Goal: Information Seeking & Learning: Learn about a topic

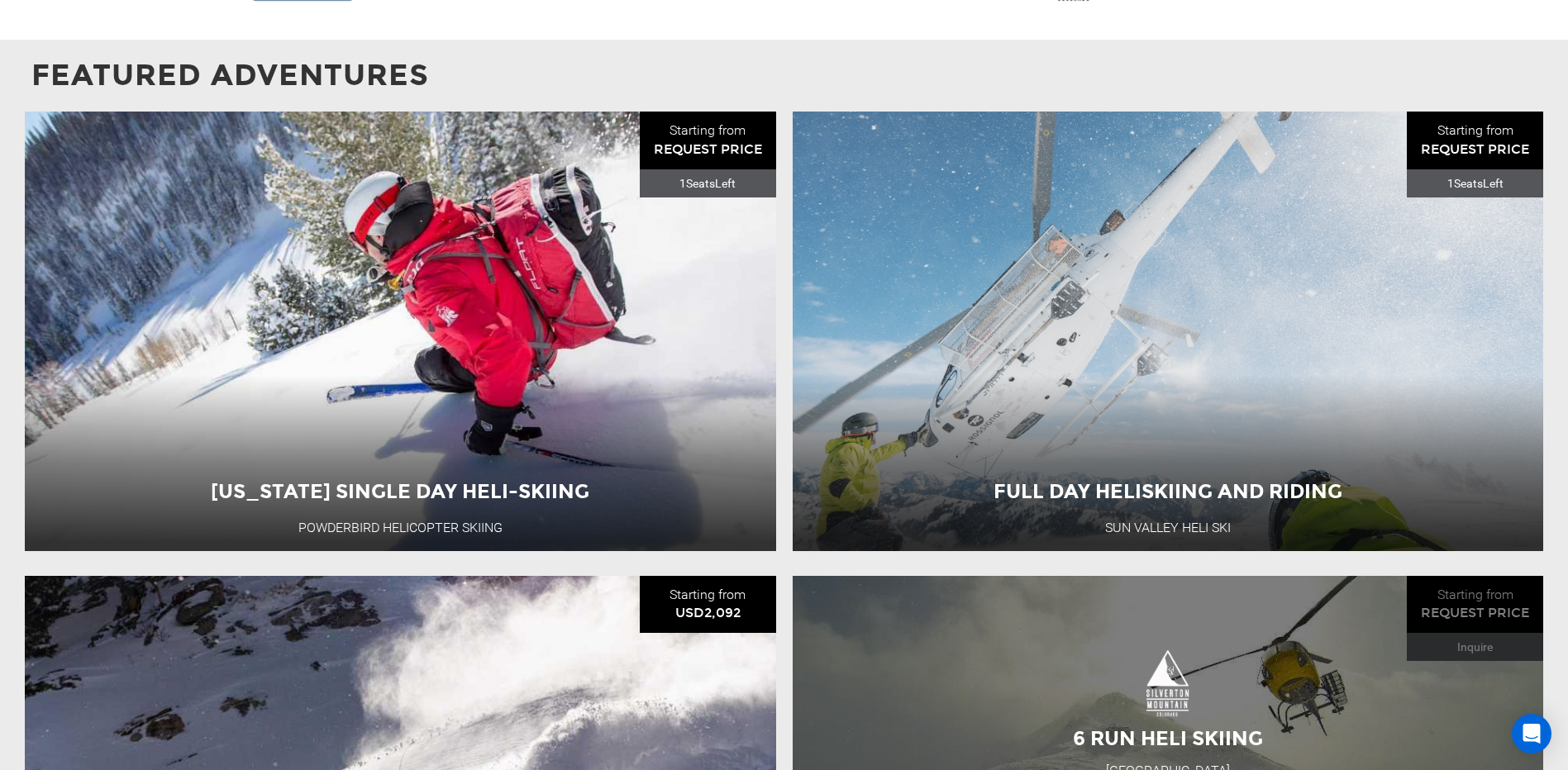
scroll to position [1570, 0]
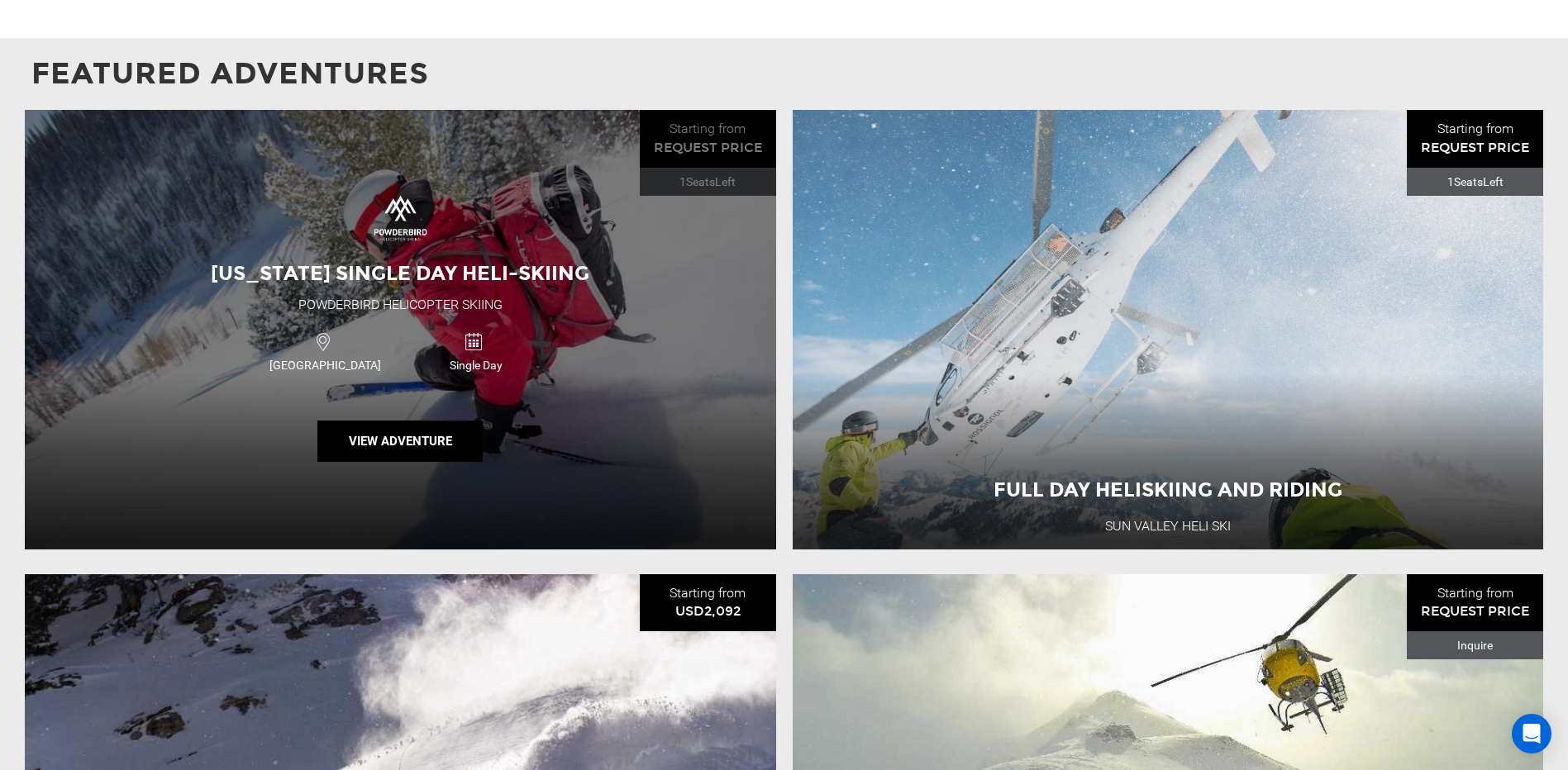
click at [531, 269] on div "[US_STATE] Single Day Heli-Skiing" at bounding box center [400, 274] width 420 height 28
click at [409, 420] on button "View Adventure" at bounding box center [400, 440] width 165 height 41
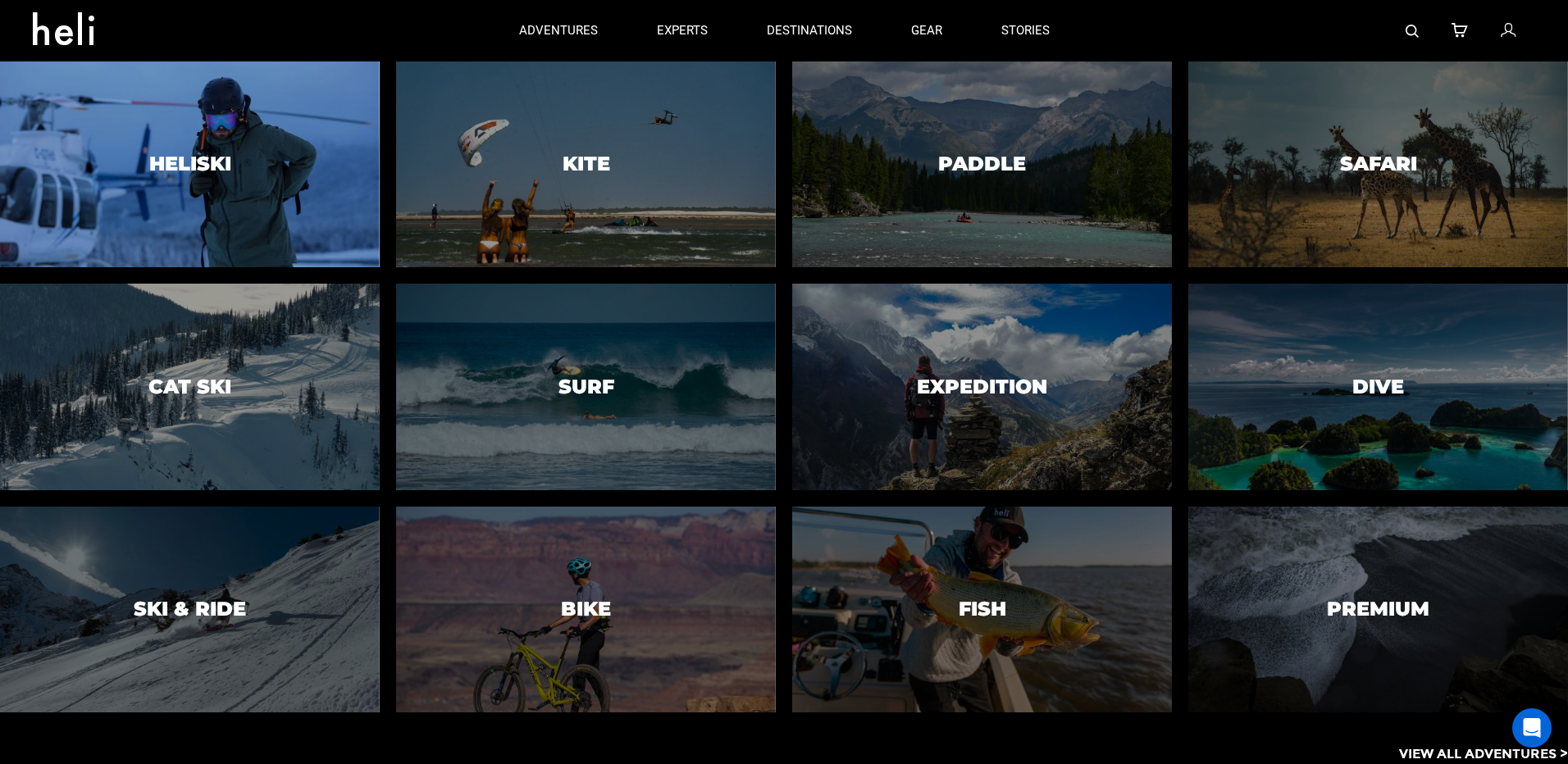
click at [218, 186] on div at bounding box center [189, 165] width 387 height 210
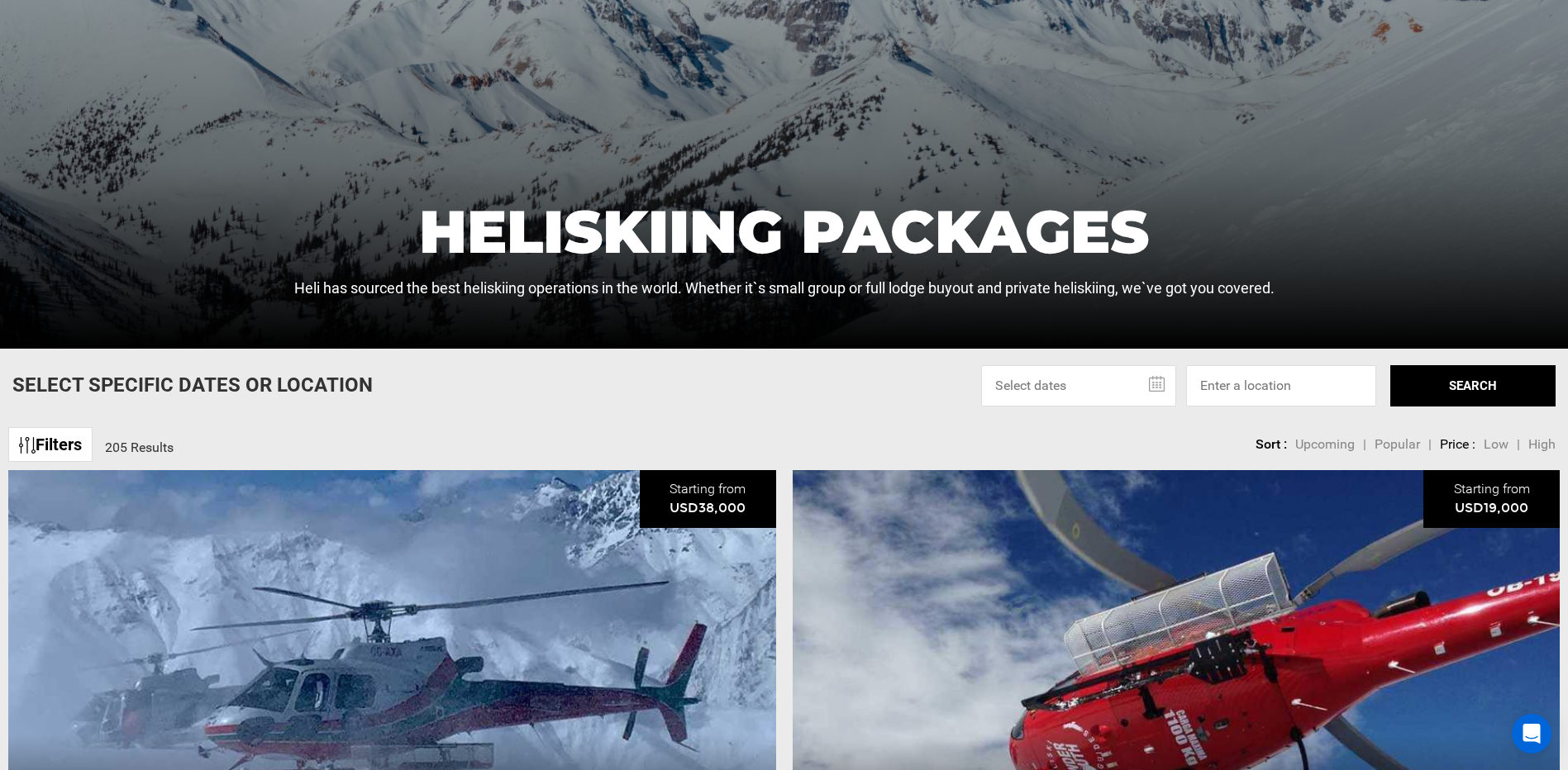
scroll to position [330, 0]
click at [1503, 440] on span "Low" at bounding box center [1496, 443] width 24 height 16
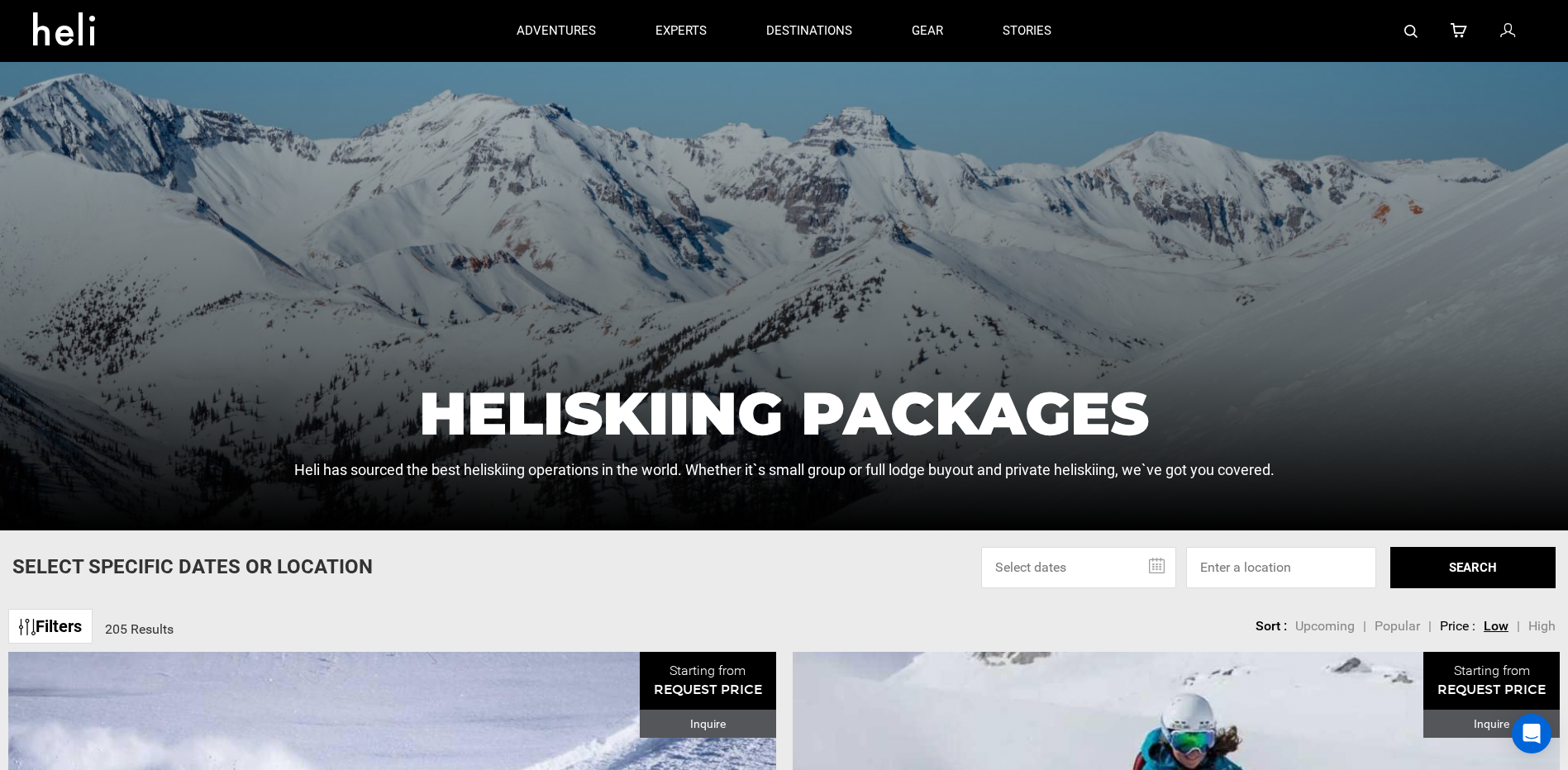
scroll to position [330, 0]
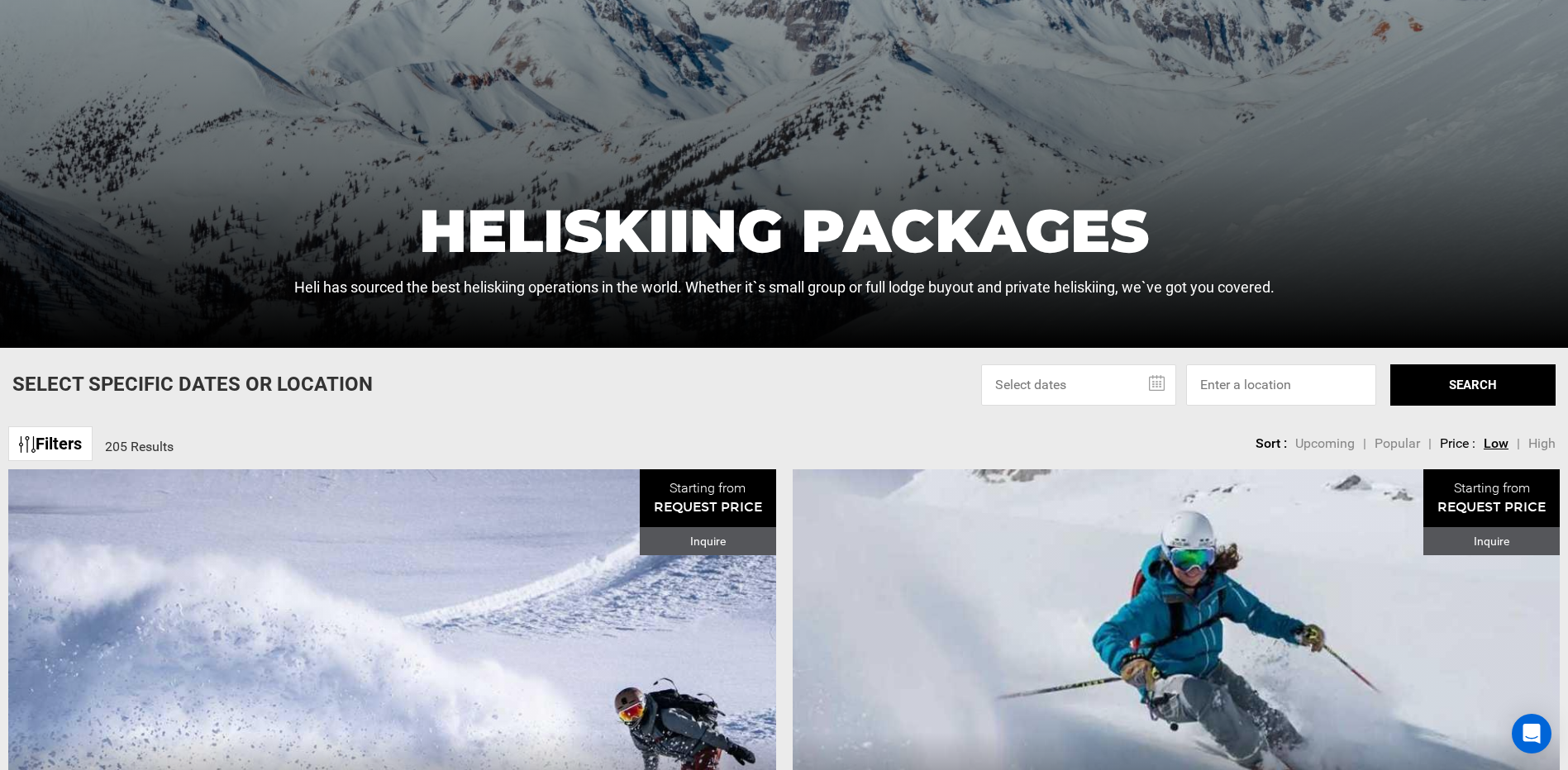
click at [48, 455] on link "Filters" at bounding box center [50, 444] width 84 height 36
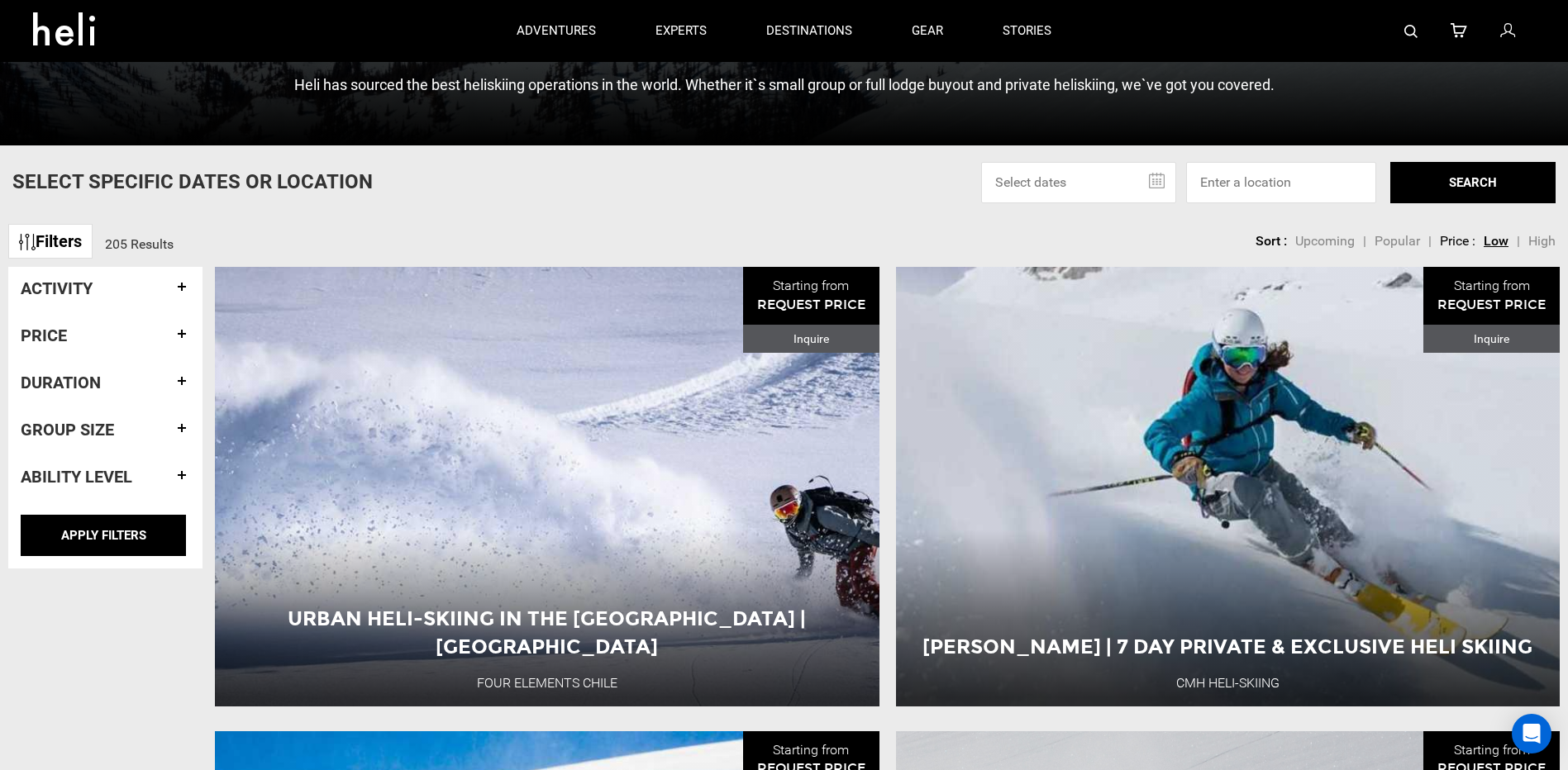
scroll to position [496, 0]
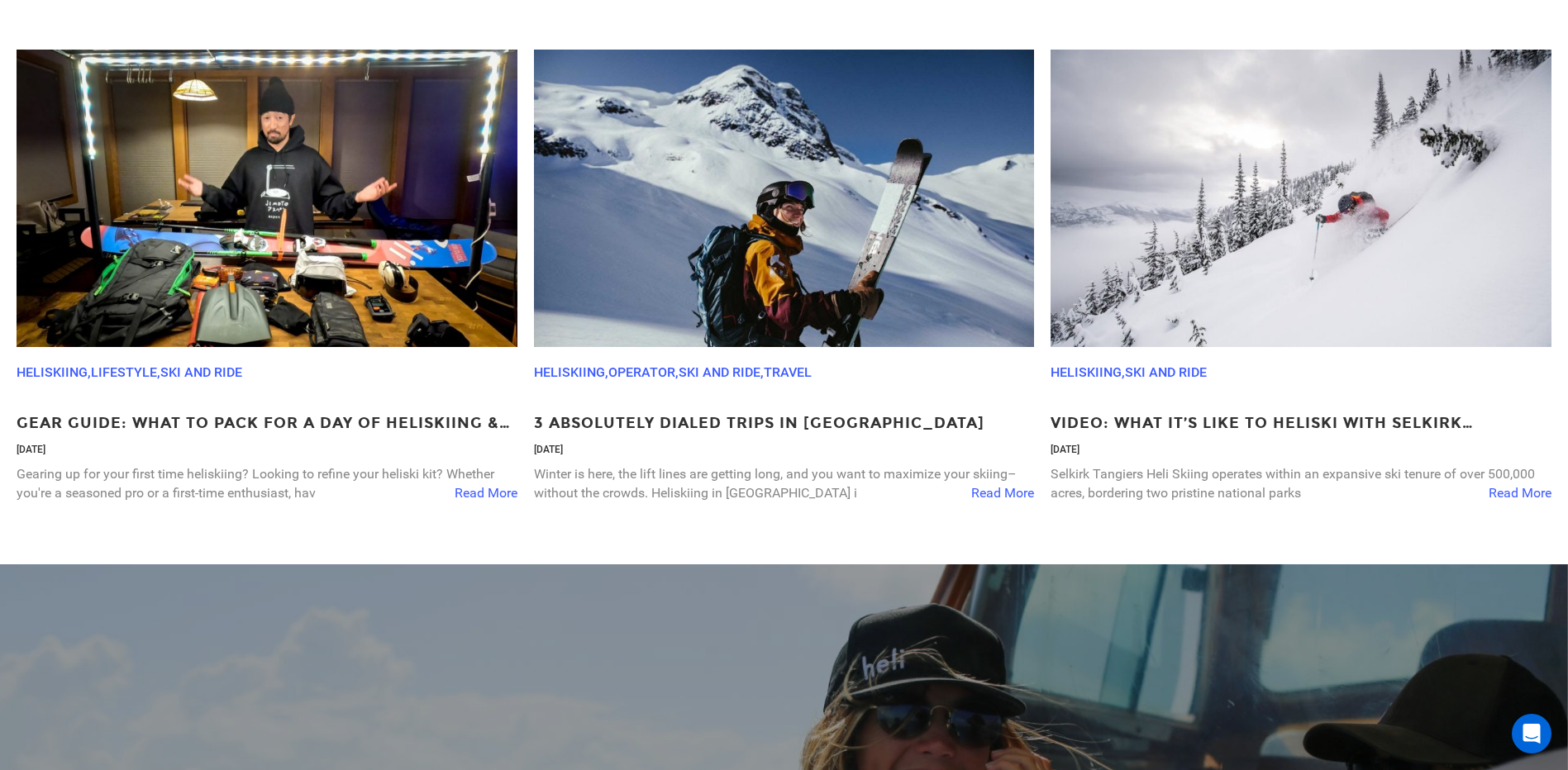
scroll to position [5534, 0]
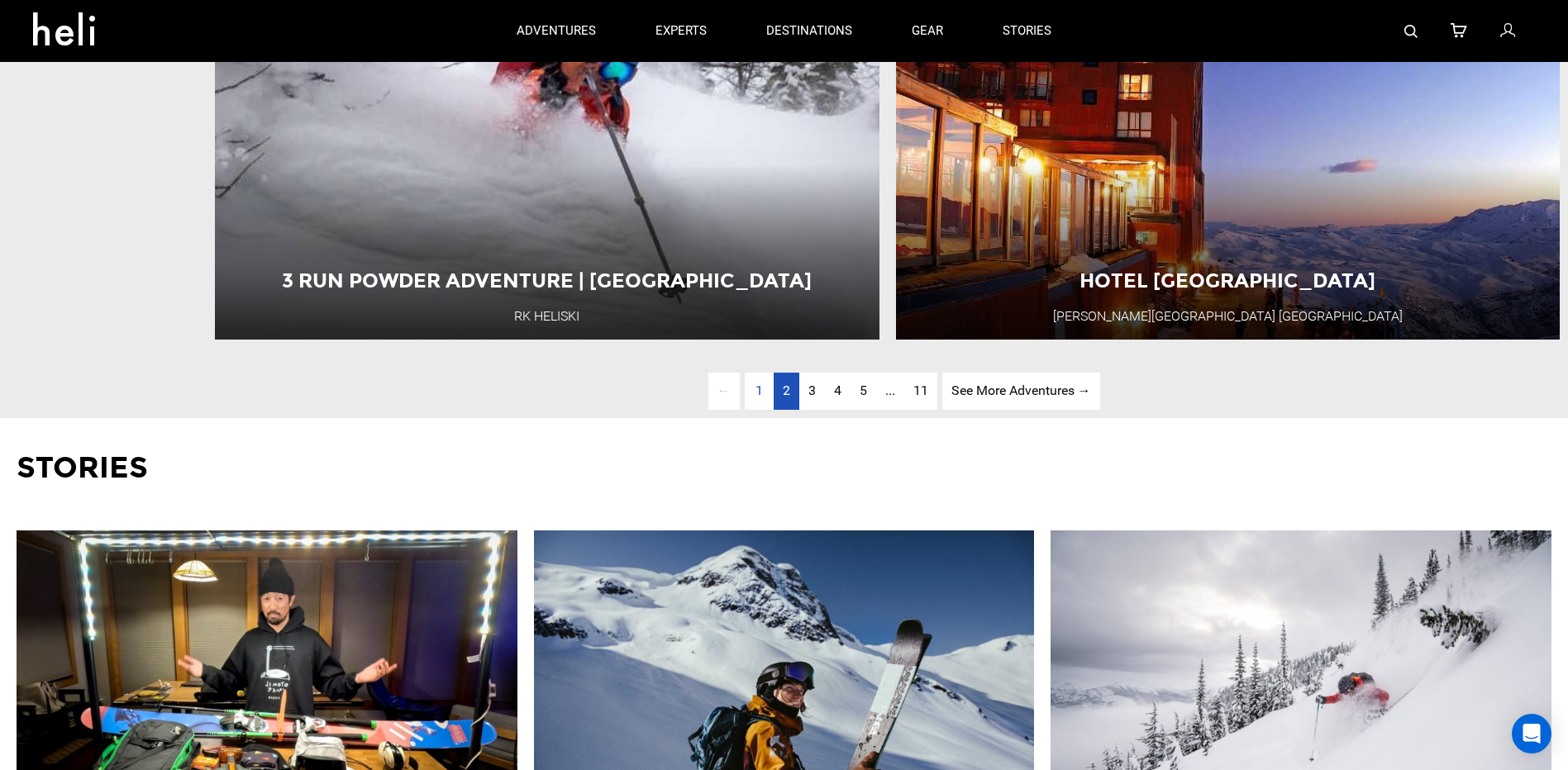
click at [783, 399] on span "2" at bounding box center [786, 391] width 8 height 16
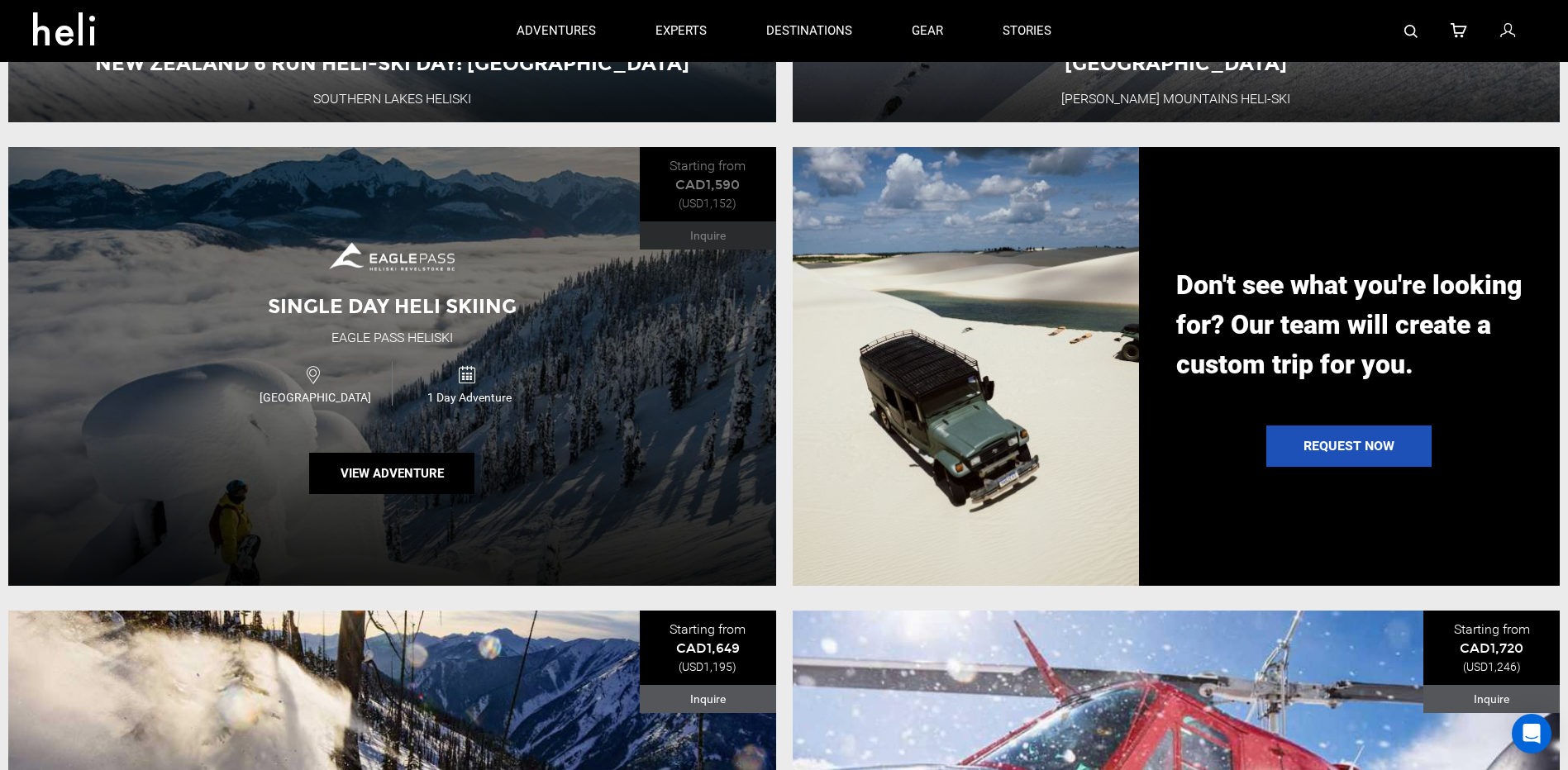
scroll to position [2043, 0]
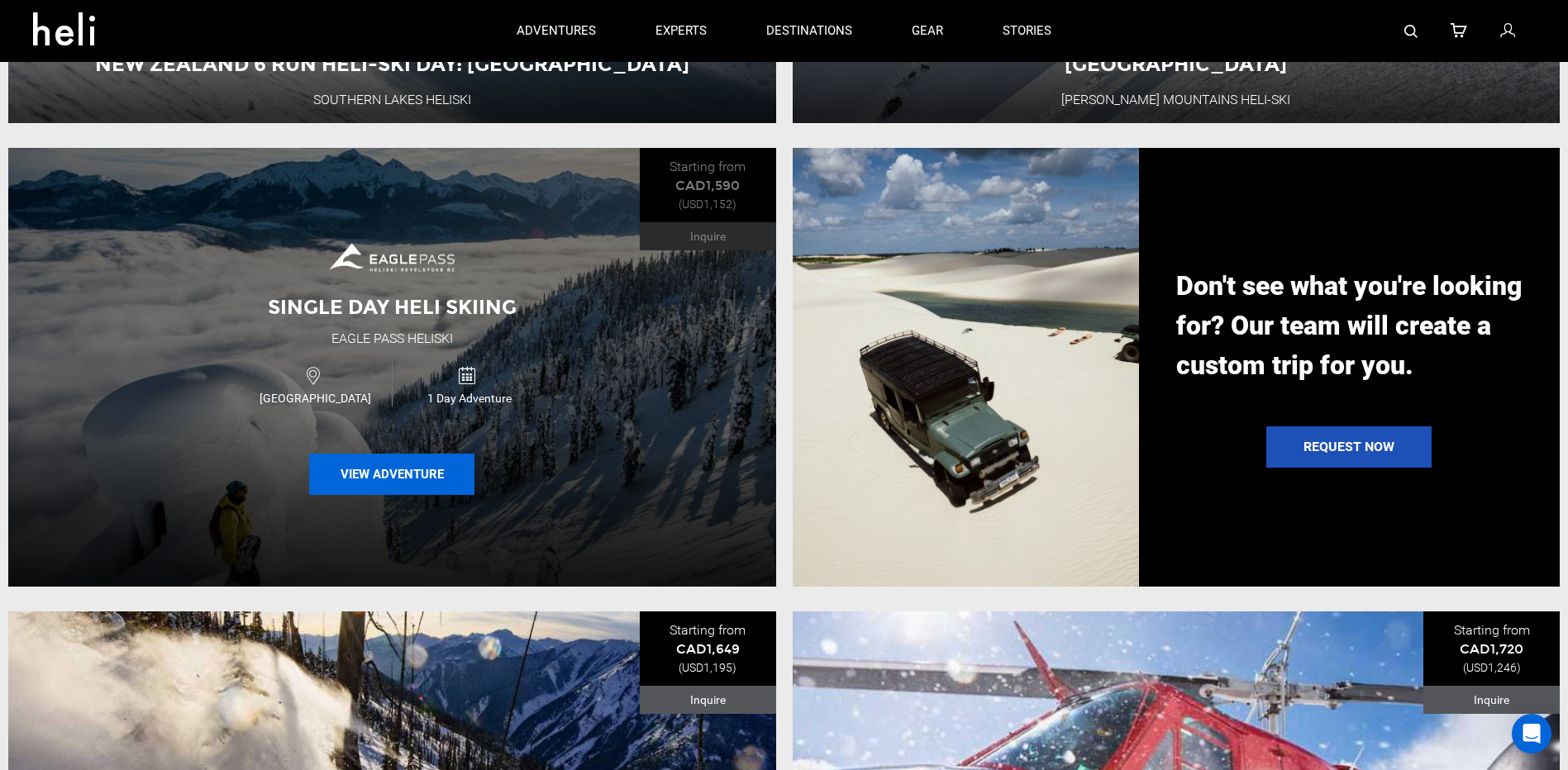
click at [369, 484] on button "View Adventure" at bounding box center [391, 474] width 165 height 41
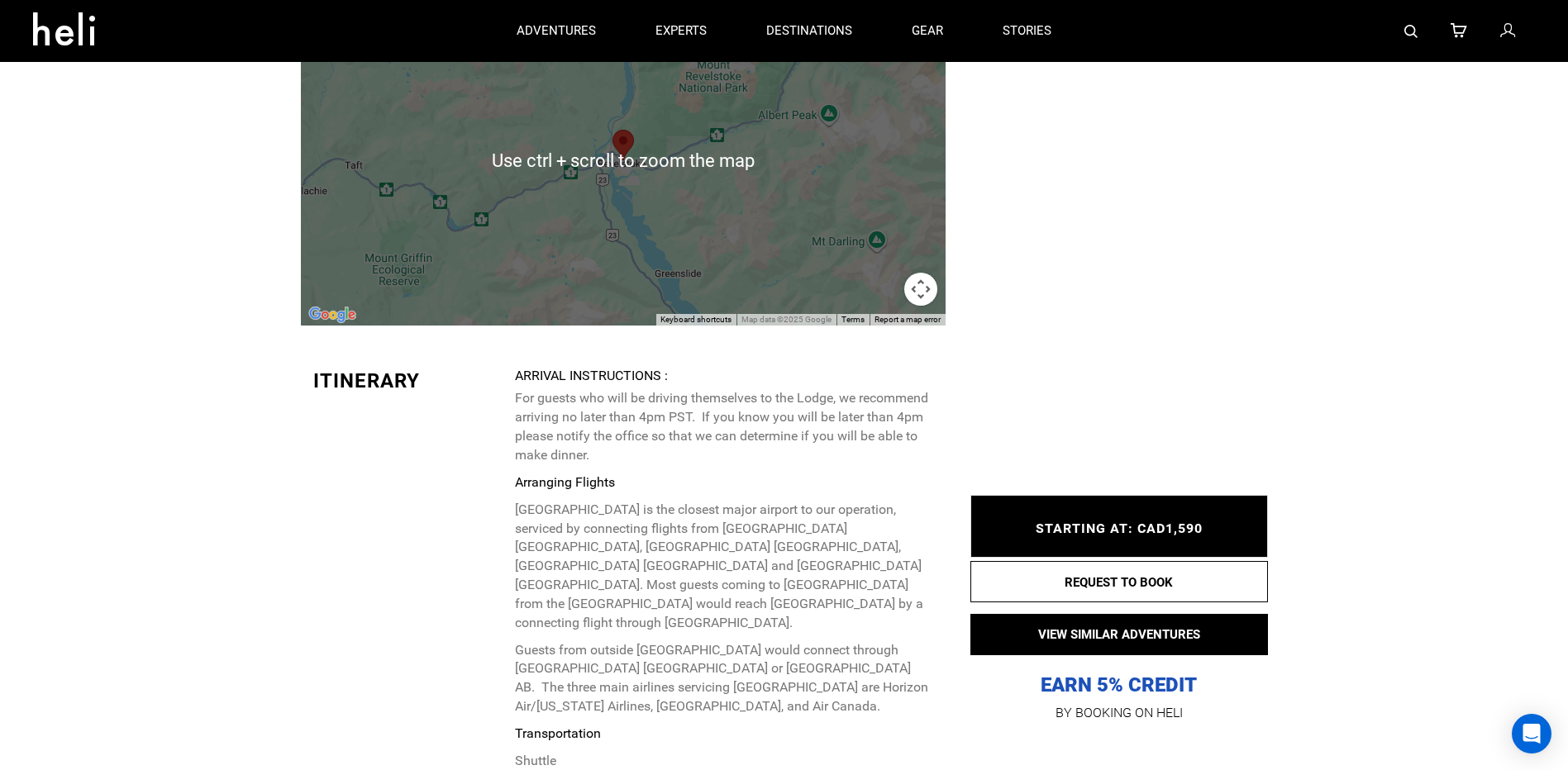
scroll to position [3139, 0]
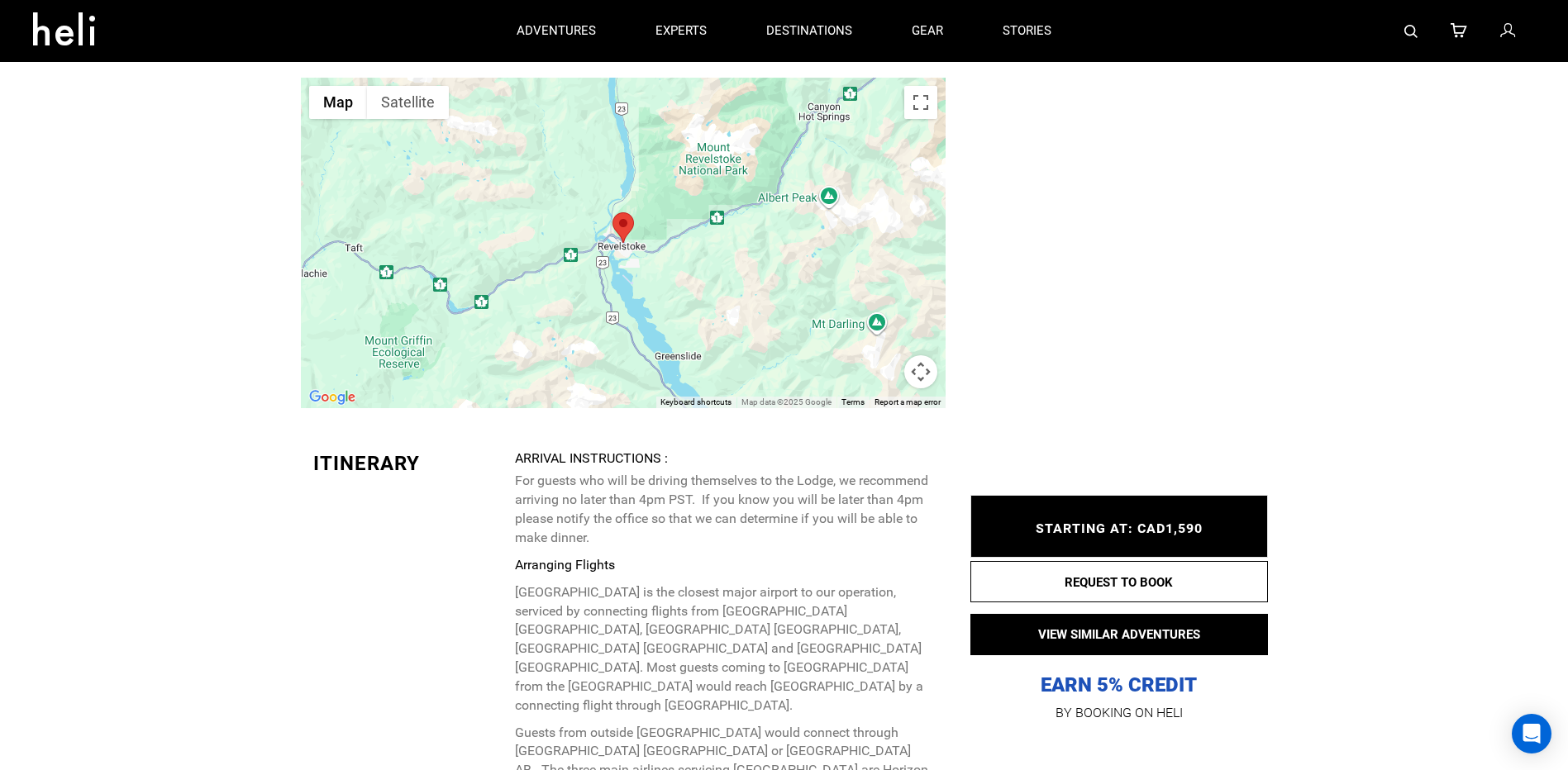
click at [777, 260] on div at bounding box center [623, 243] width 645 height 330
click at [908, 104] on button "Toggle fullscreen view" at bounding box center [921, 102] width 33 height 33
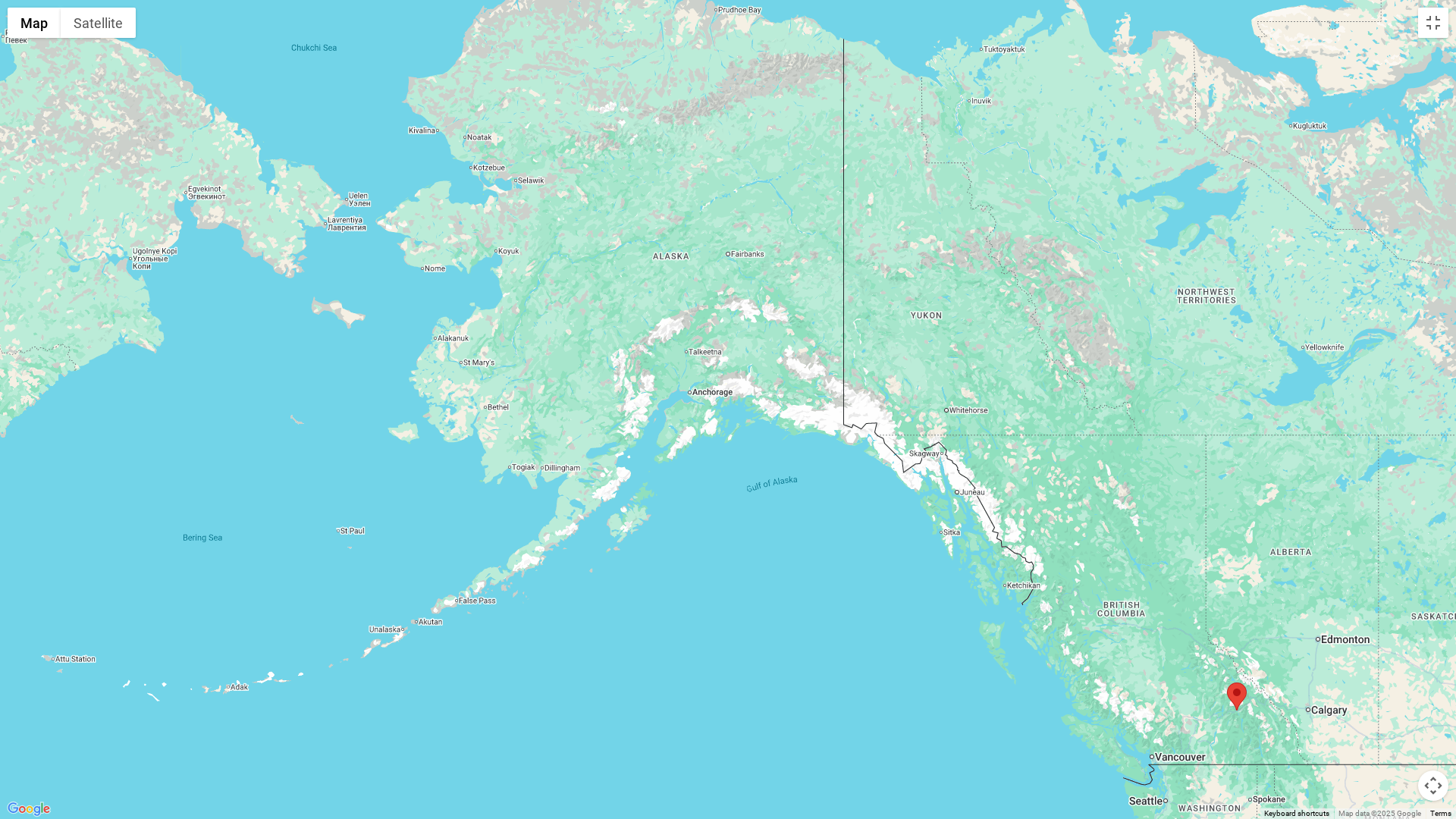
drag, startPoint x: 325, startPoint y: 122, endPoint x: 785, endPoint y: 400, distance: 537.5
click at [785, 400] on div at bounding box center [728, 409] width 1456 height 819
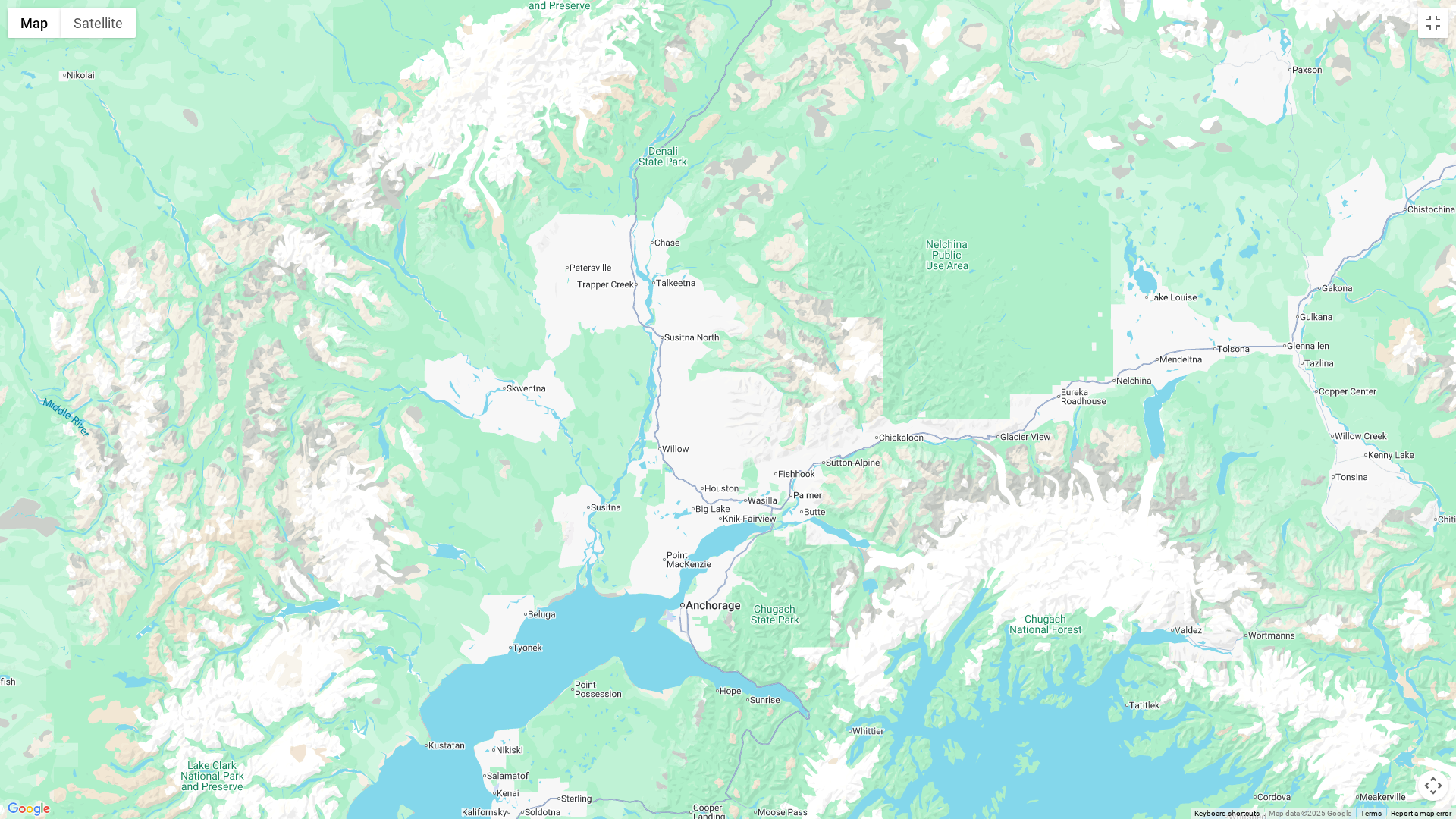
drag, startPoint x: 682, startPoint y: 379, endPoint x: 575, endPoint y: 553, distance: 204.3
click at [575, 553] on div at bounding box center [728, 409] width 1456 height 819
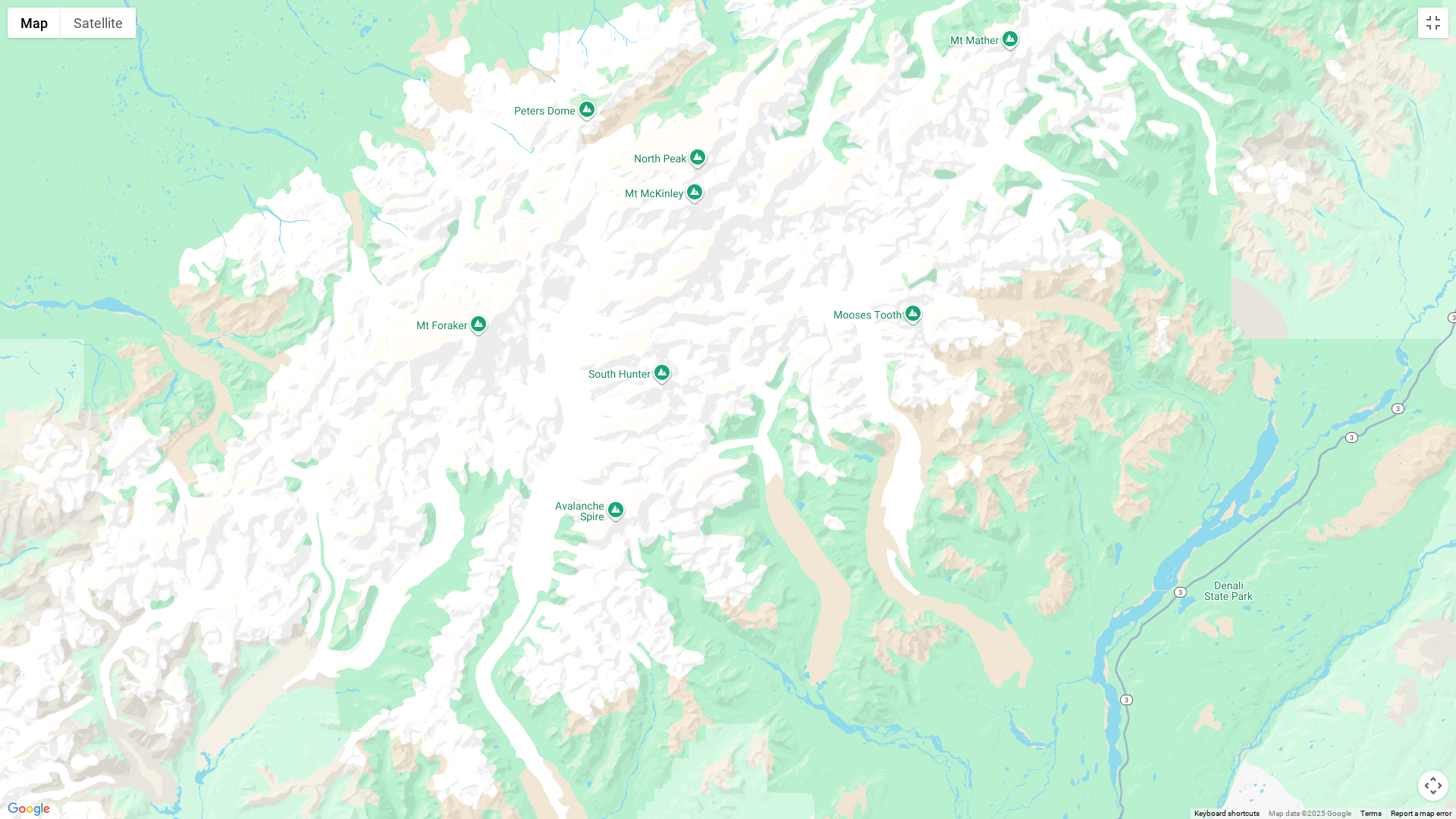
click at [691, 193] on div at bounding box center [728, 409] width 1456 height 819
click at [1432, 21] on button "Toggle fullscreen view" at bounding box center [1433, 22] width 30 height 30
